Goal: Task Accomplishment & Management: Complete application form

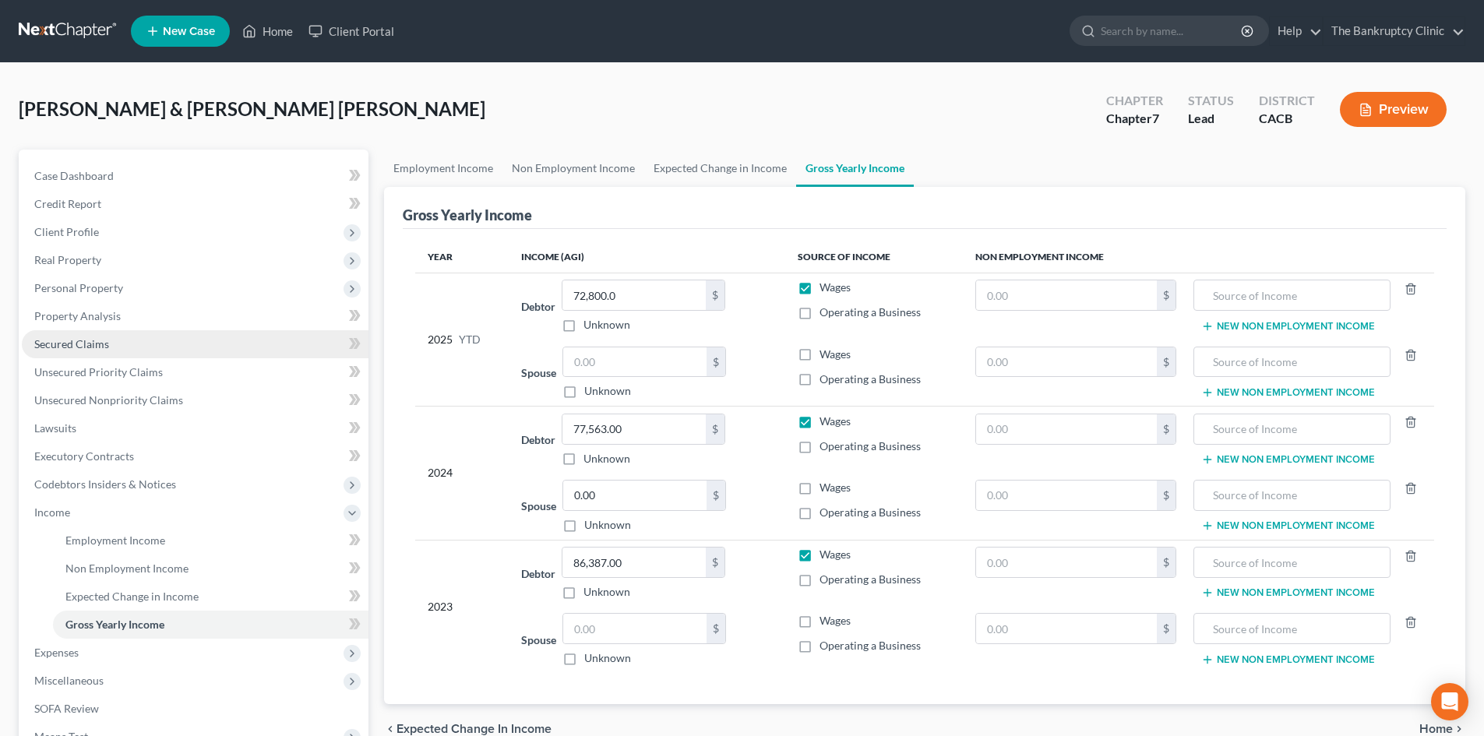
click at [54, 344] on span "Secured Claims" at bounding box center [71, 343] width 75 height 13
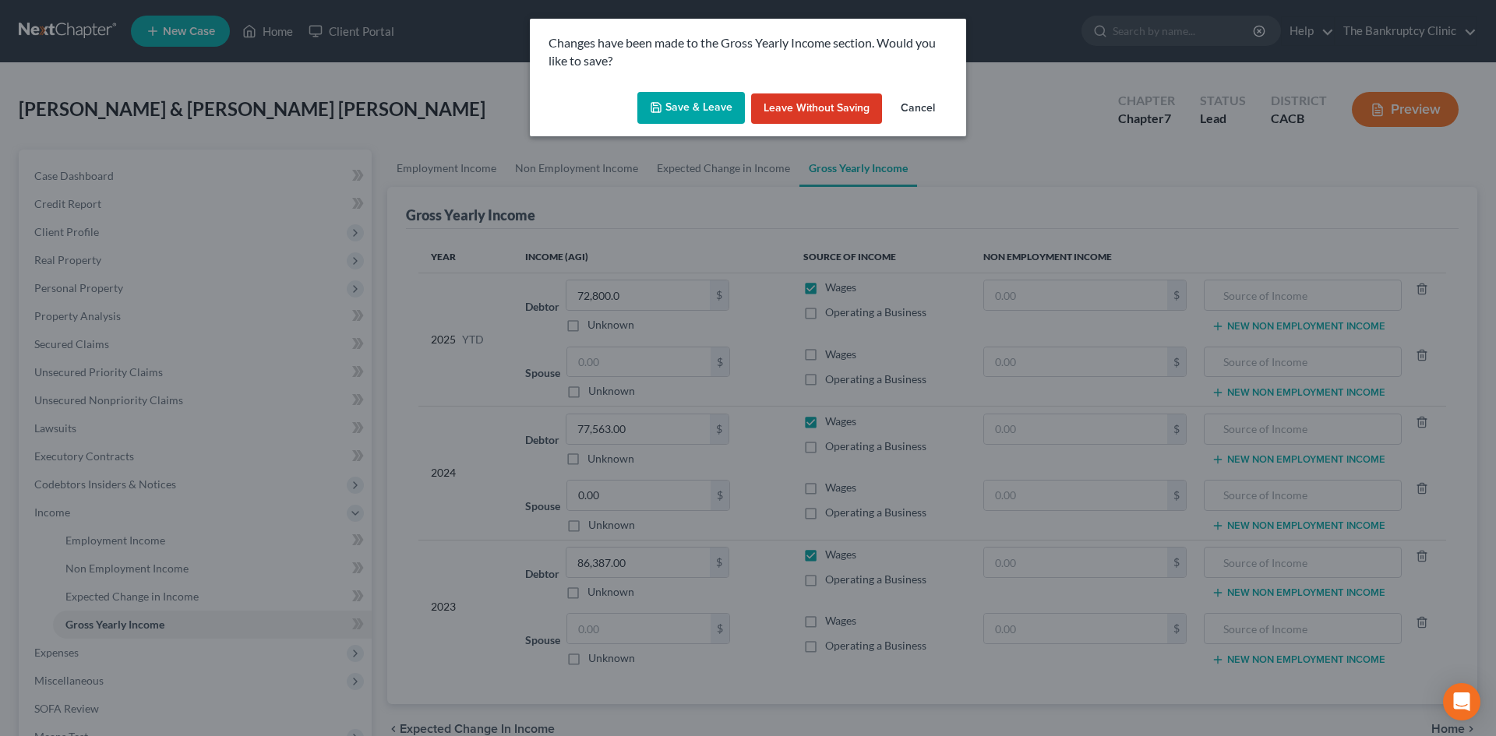
click at [665, 100] on button "Save & Leave" at bounding box center [691, 108] width 108 height 33
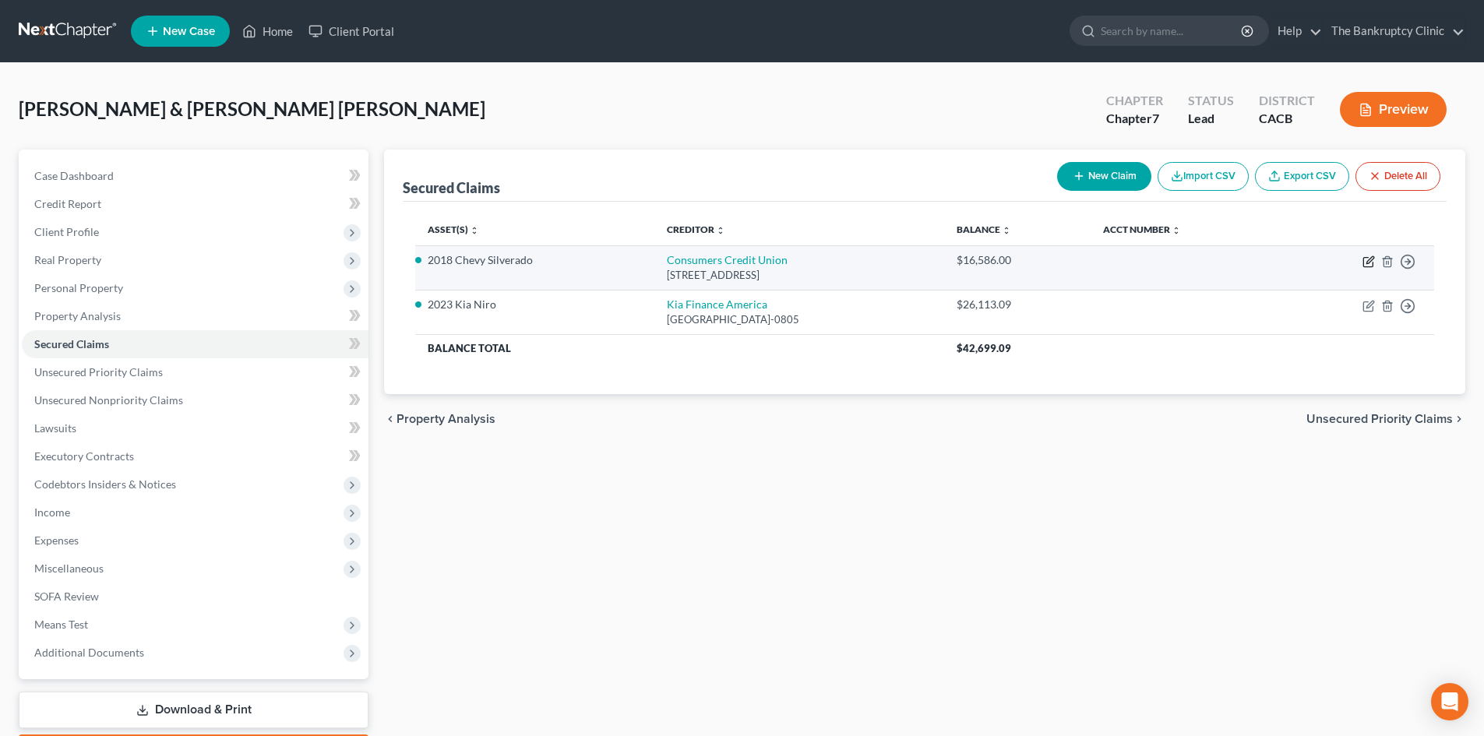
click at [1366, 263] on icon "button" at bounding box center [1369, 259] width 7 height 7
select select "14"
select select "4"
select select "2"
select select "0"
